Goal: Use online tool/utility: Use online tool/utility

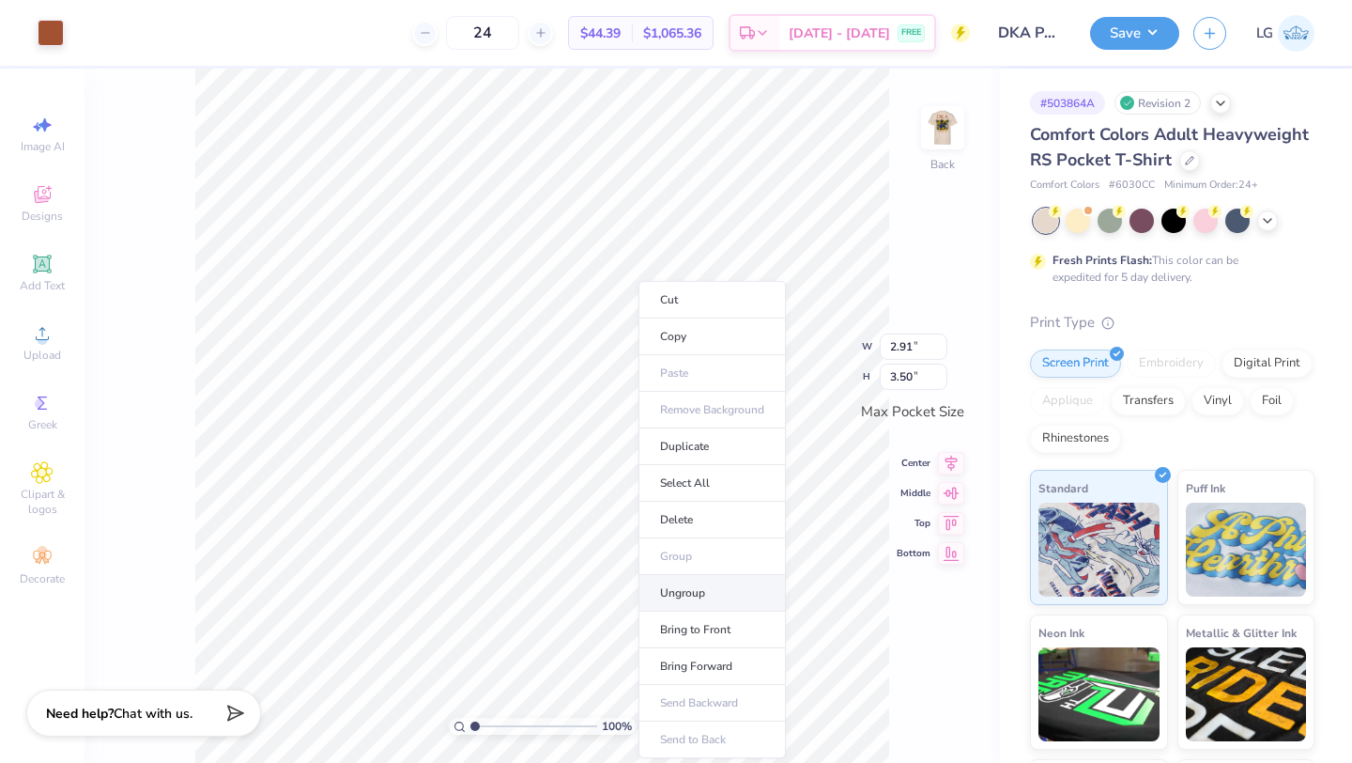
click at [690, 589] on li "Ungroup" at bounding box center [712, 593] width 147 height 37
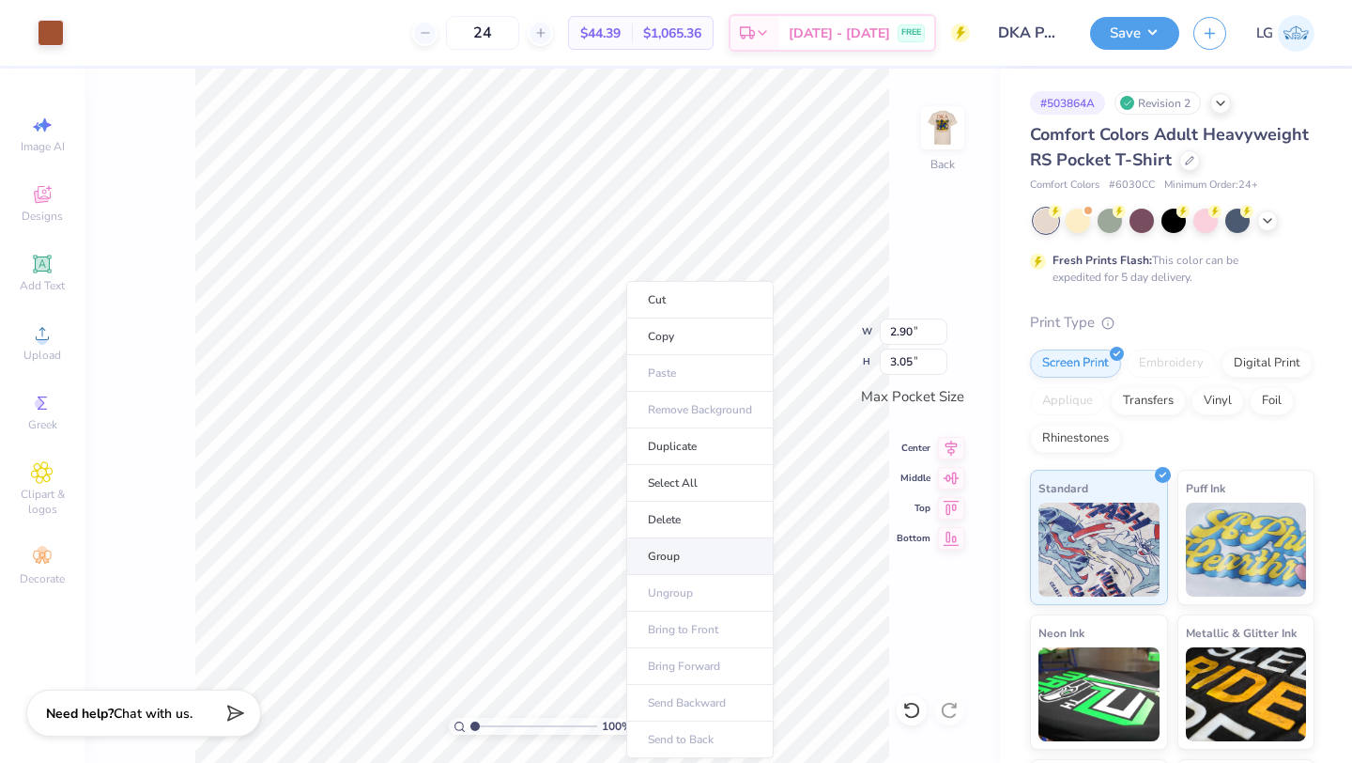
click at [668, 561] on li "Group" at bounding box center [699, 556] width 147 height 37
type input "3.11"
type input "3.27"
type input "3.25"
type input "3.42"
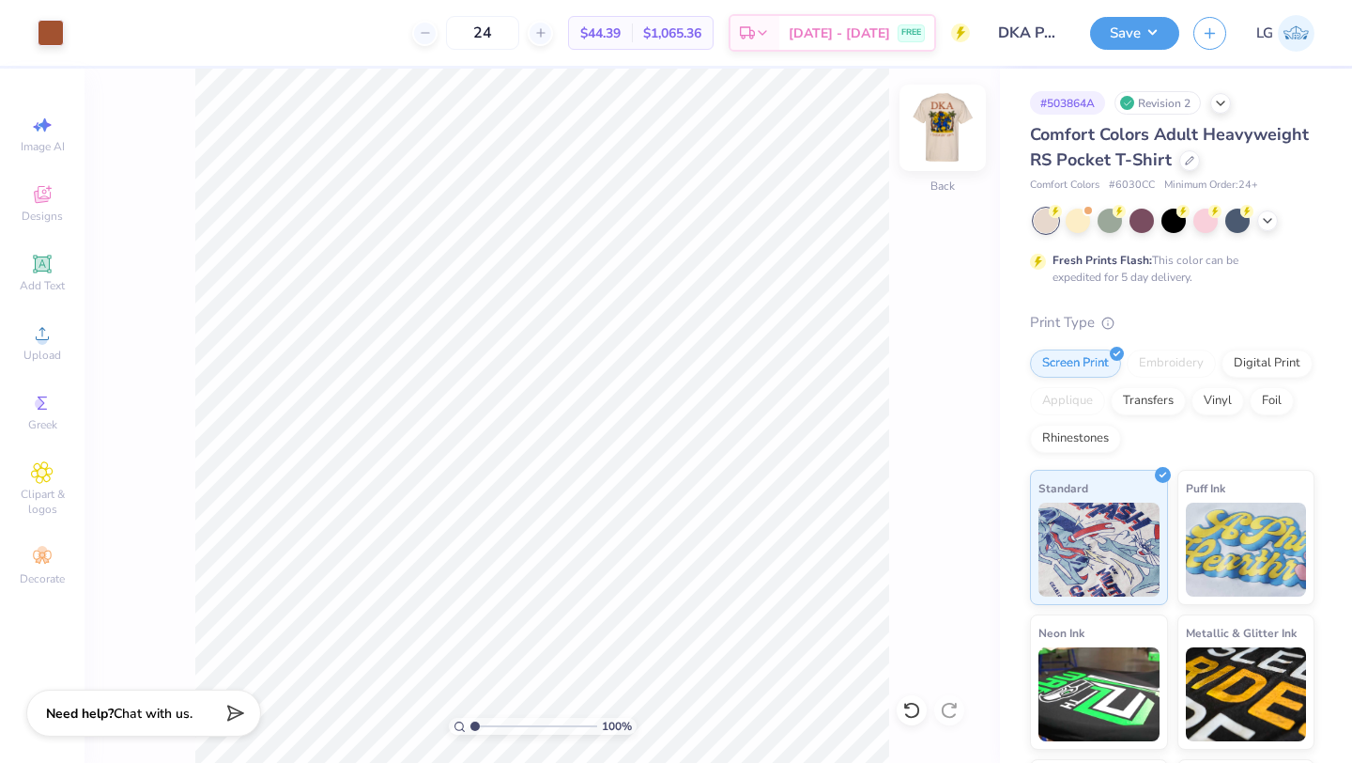
click at [923, 155] on img at bounding box center [942, 127] width 75 height 75
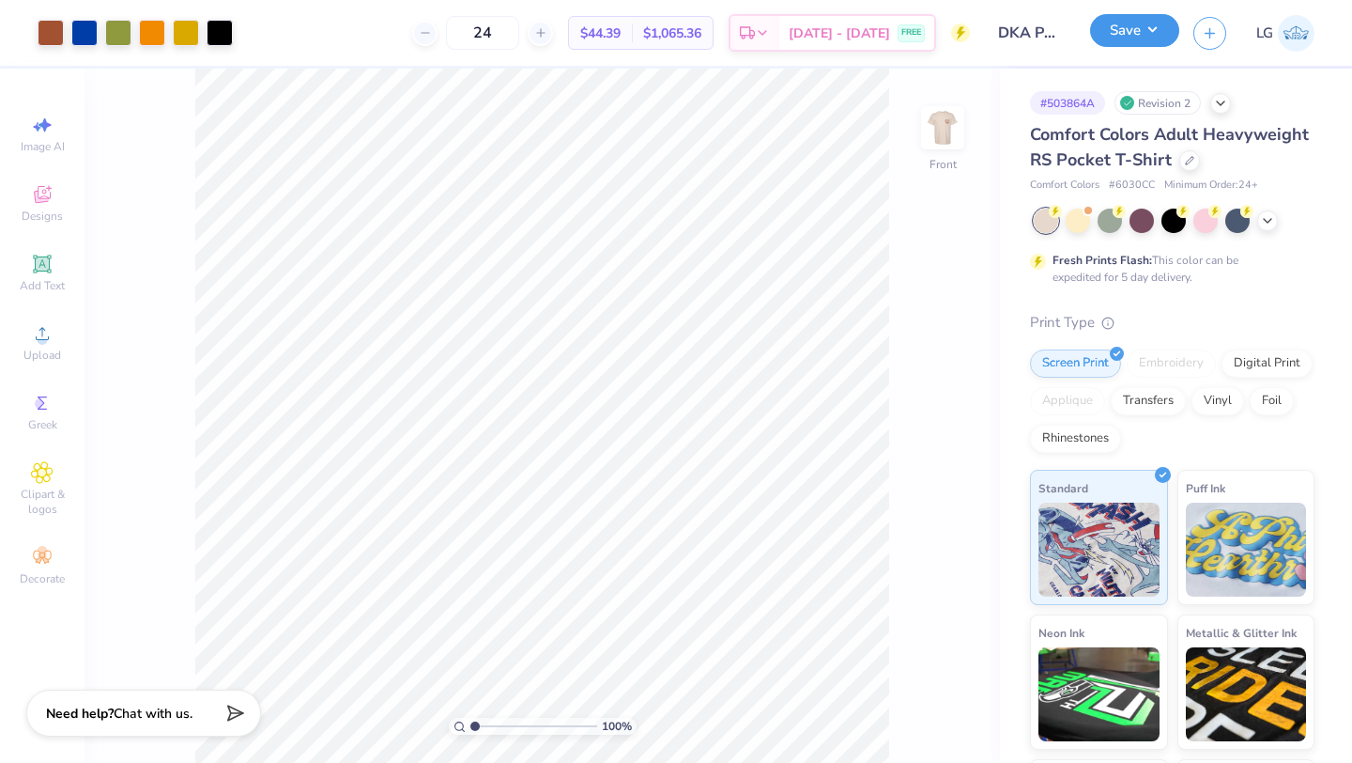
click at [1114, 29] on button "Save" at bounding box center [1134, 30] width 89 height 33
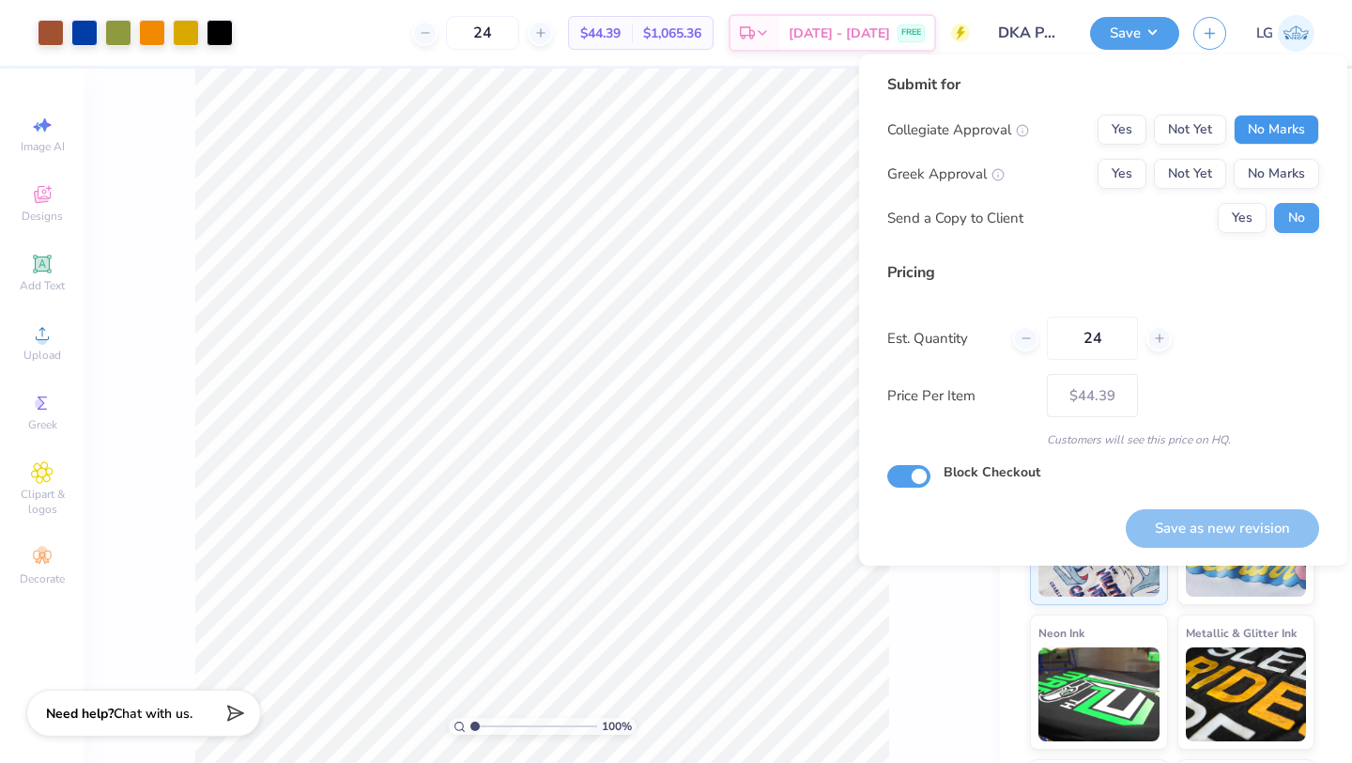
click at [1252, 143] on button "No Marks" at bounding box center [1276, 130] width 85 height 30
click at [1256, 166] on button "No Marks" at bounding box center [1276, 174] width 85 height 30
click at [1223, 520] on button "Save as new revision" at bounding box center [1222, 528] width 193 height 39
type input "– –"
